Goal: Task Accomplishment & Management: Complete application form

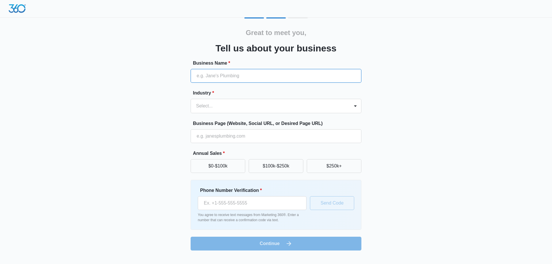
click at [225, 78] on input "Business Name *" at bounding box center [276, 76] width 171 height 14
type input "[GEOGRAPHIC_DATA]"
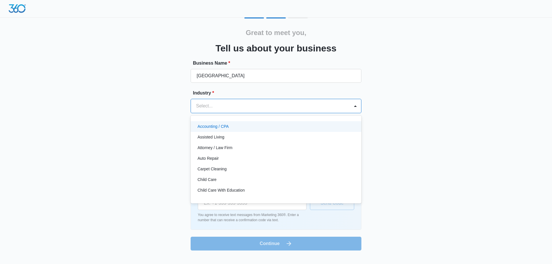
click at [327, 101] on div "Select..." at bounding box center [270, 106] width 159 height 14
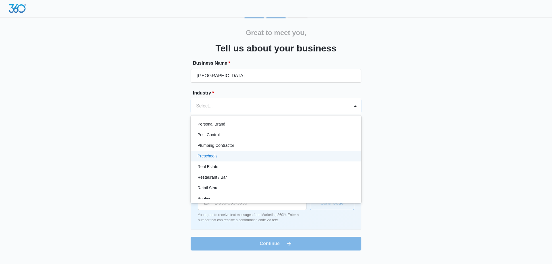
scroll to position [374, 0]
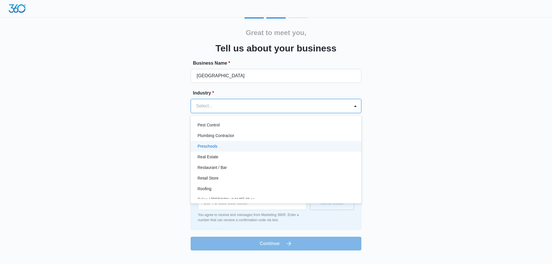
click at [279, 148] on div "Preschools" at bounding box center [276, 147] width 156 height 6
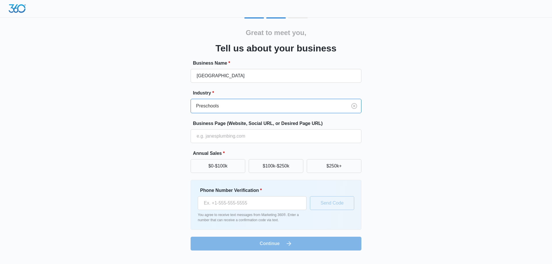
click at [327, 111] on div "Preschools" at bounding box center [269, 106] width 156 height 14
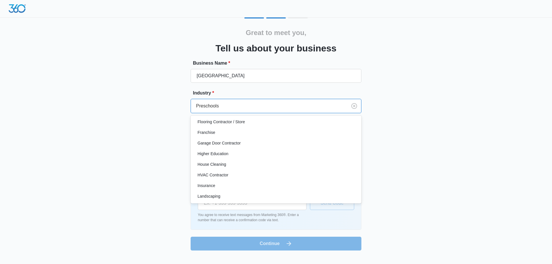
scroll to position [188, 0]
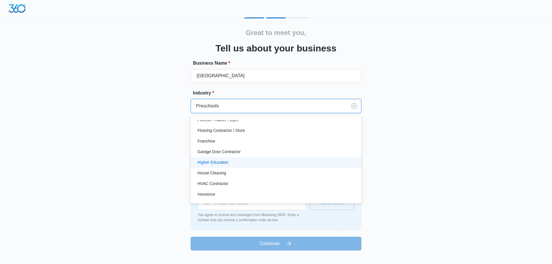
click at [248, 163] on div "Higher Education" at bounding box center [276, 163] width 156 height 6
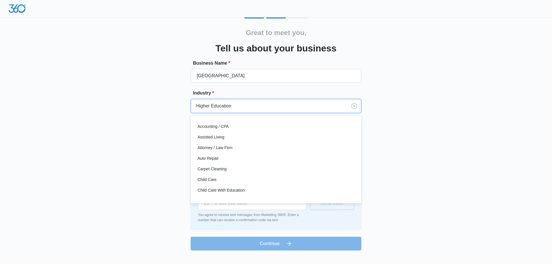
click at [260, 106] on div at bounding box center [268, 106] width 144 height 8
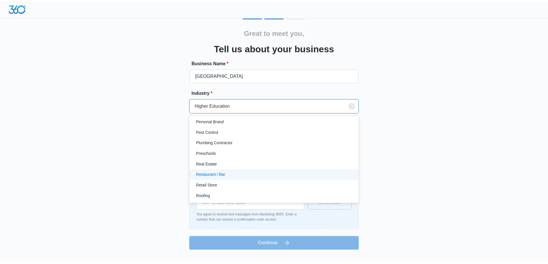
scroll to position [360, 0]
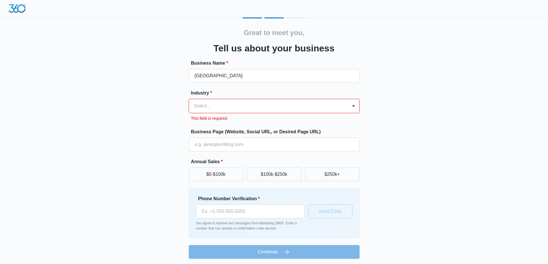
click at [278, 107] on div at bounding box center [267, 106] width 146 height 8
type input "School"
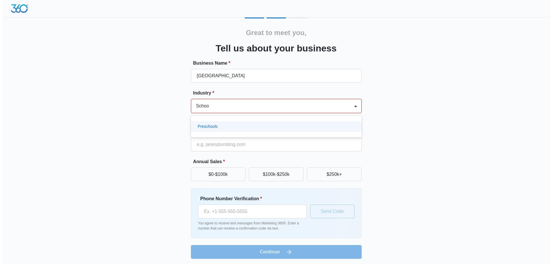
scroll to position [0, 1]
click at [262, 127] on div "Preschools" at bounding box center [274, 127] width 156 height 6
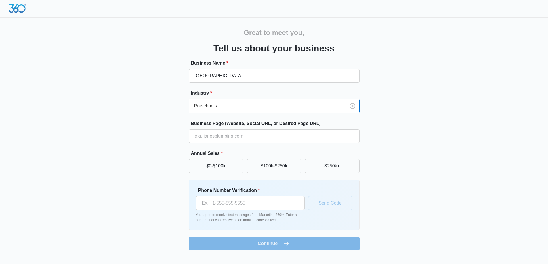
scroll to position [0, 0]
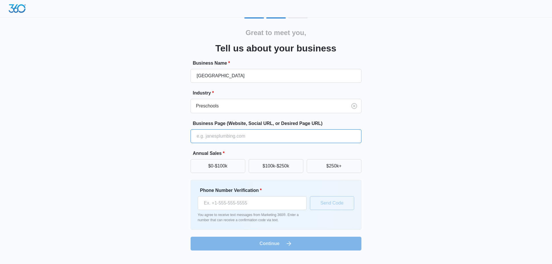
click at [259, 135] on input "Business Page (Website, Social URL, or Desired Page URL)" at bounding box center [276, 136] width 171 height 14
paste input "[URL][DOMAIN_NAME]"
type input "[URL][DOMAIN_NAME]"
click at [407, 152] on div "Great to meet you, Tell us about your business Business Name * [PERSON_NAME][GE…" at bounding box center [276, 134] width 345 height 233
click at [276, 205] on input "Phone Number Verification *" at bounding box center [252, 203] width 109 height 14
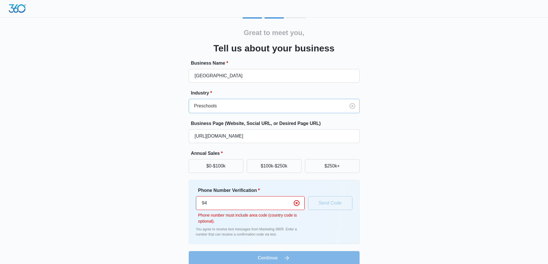
type input "9"
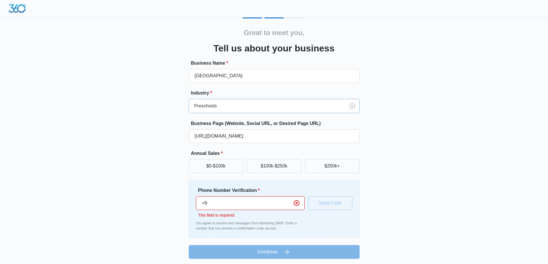
type input "+"
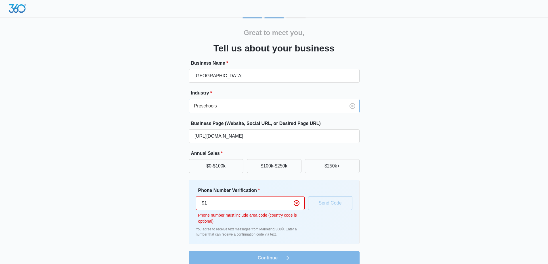
type input "9"
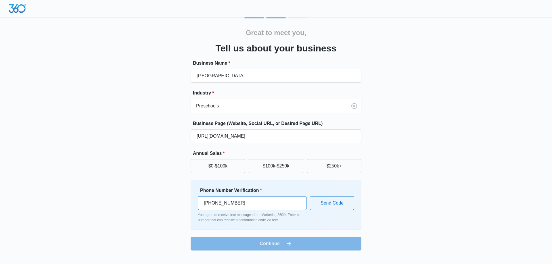
click at [213, 204] on input "[PHONE_NUMBER]" at bounding box center [252, 203] width 109 height 14
click at [215, 203] on input "[PHONE_NUMBER]" at bounding box center [252, 203] width 109 height 14
click at [223, 203] on input "[PHONE_NUMBER]" at bounding box center [252, 203] width 109 height 14
click at [215, 204] on input "[PHONE_NUMBER]" at bounding box center [252, 203] width 109 height 14
type input "[PHONE_NUMBER]"
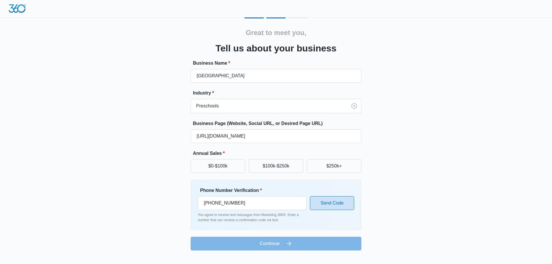
click at [321, 205] on button "Send Code" at bounding box center [332, 203] width 44 height 14
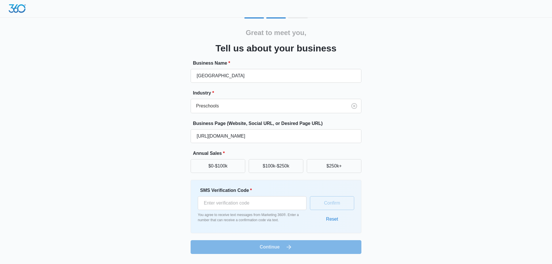
click at [336, 222] on button "Reset" at bounding box center [332, 220] width 24 height 14
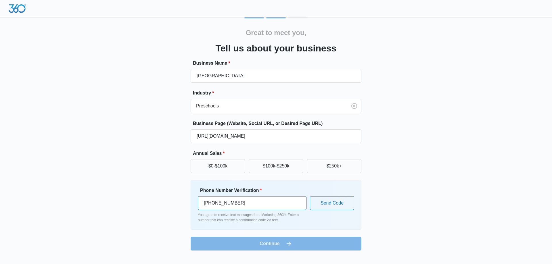
click at [209, 203] on input "[PHONE_NUMBER]" at bounding box center [252, 203] width 109 height 14
type input "[PHONE_NUMBER]"
